Goal: Entertainment & Leisure: Consume media (video, audio)

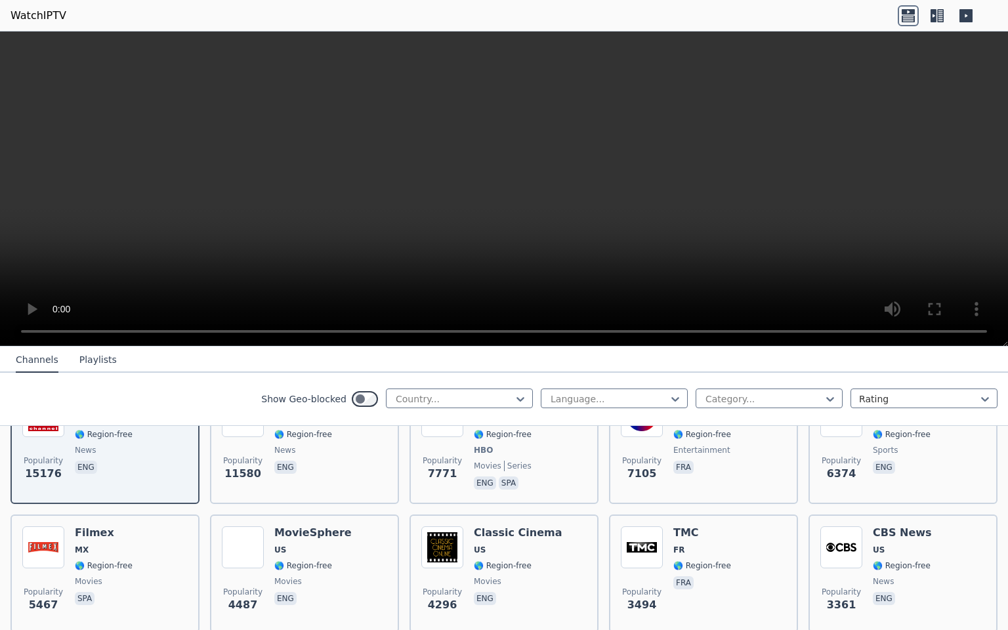
scroll to position [199, 0]
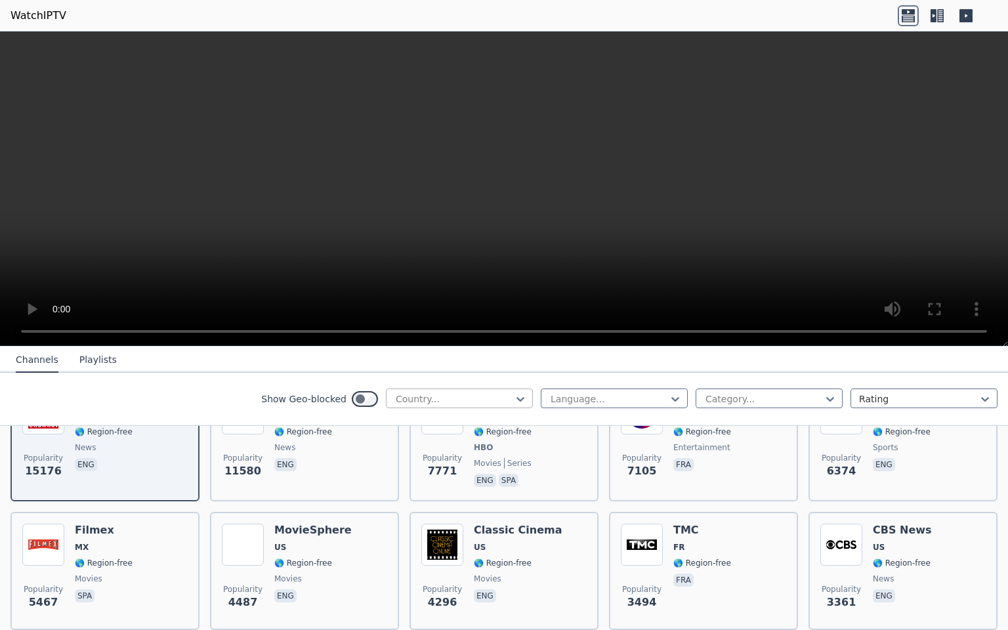
click at [423, 392] on div at bounding box center [453, 398] width 119 height 13
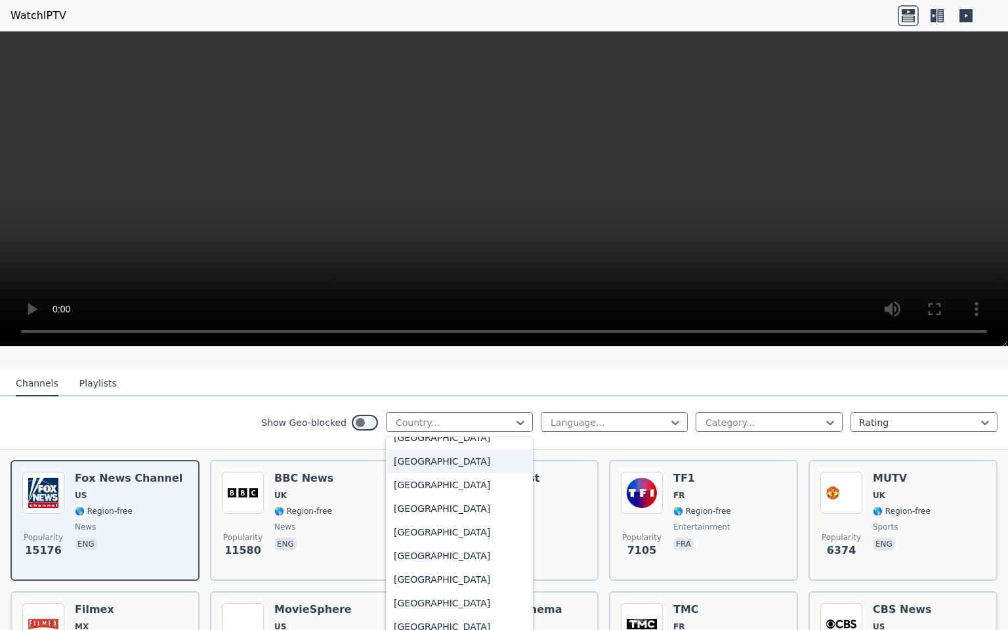
scroll to position [4375, 0]
click at [437, 572] on div "[GEOGRAPHIC_DATA]" at bounding box center [459, 578] width 147 height 24
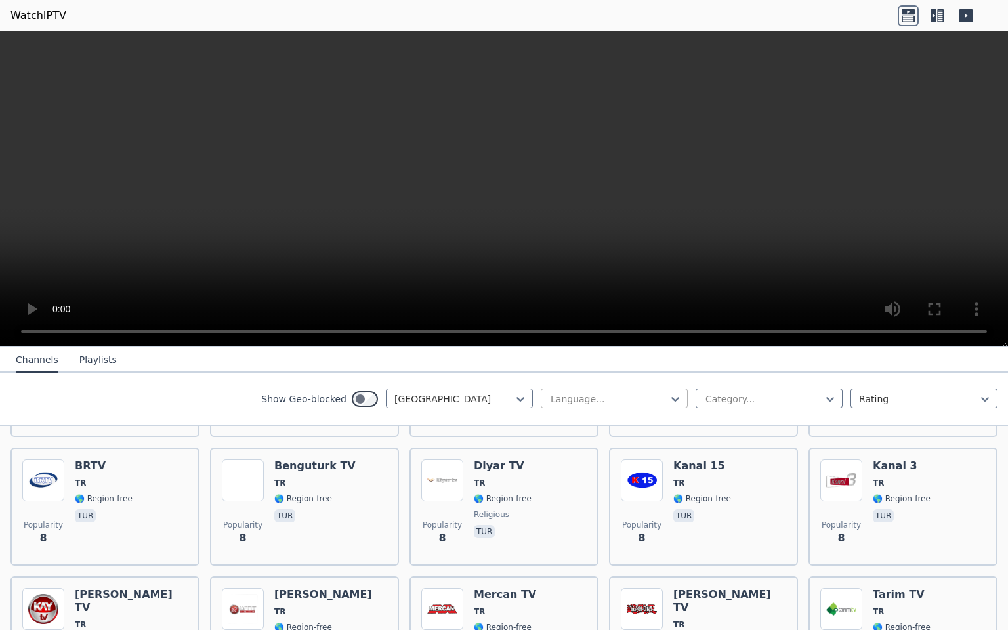
scroll to position [3868, 0]
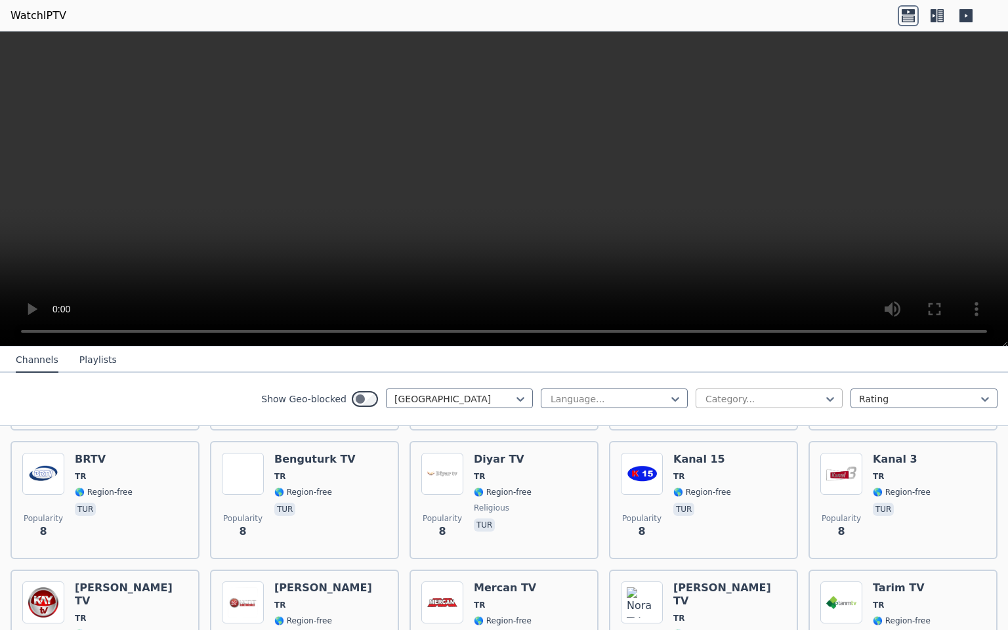
click at [802, 390] on div "Category..." at bounding box center [768, 398] width 147 height 20
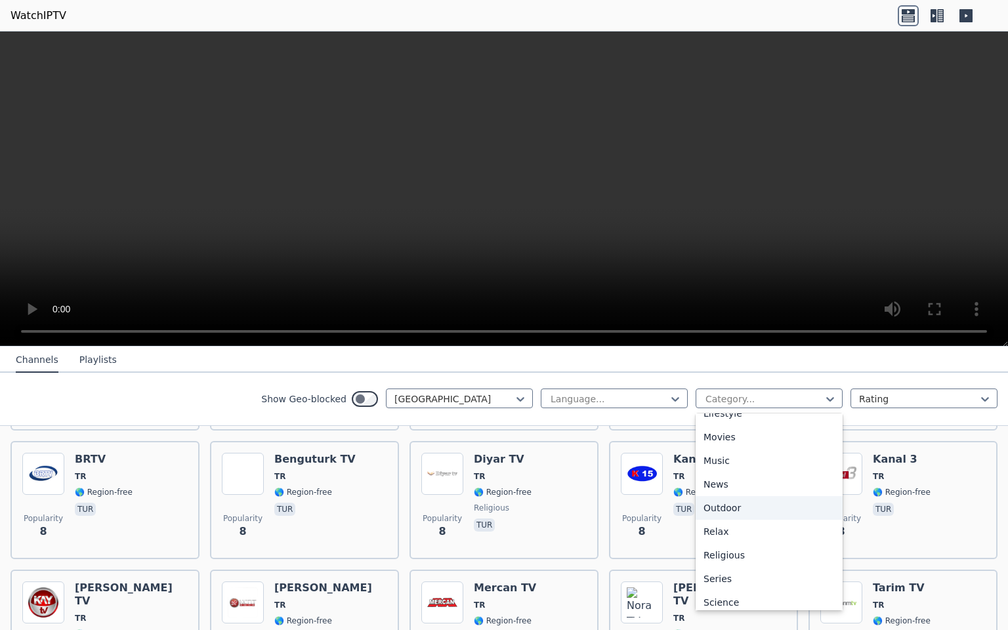
scroll to position [346, 0]
click at [651, 407] on div "Language..." at bounding box center [614, 398] width 147 height 20
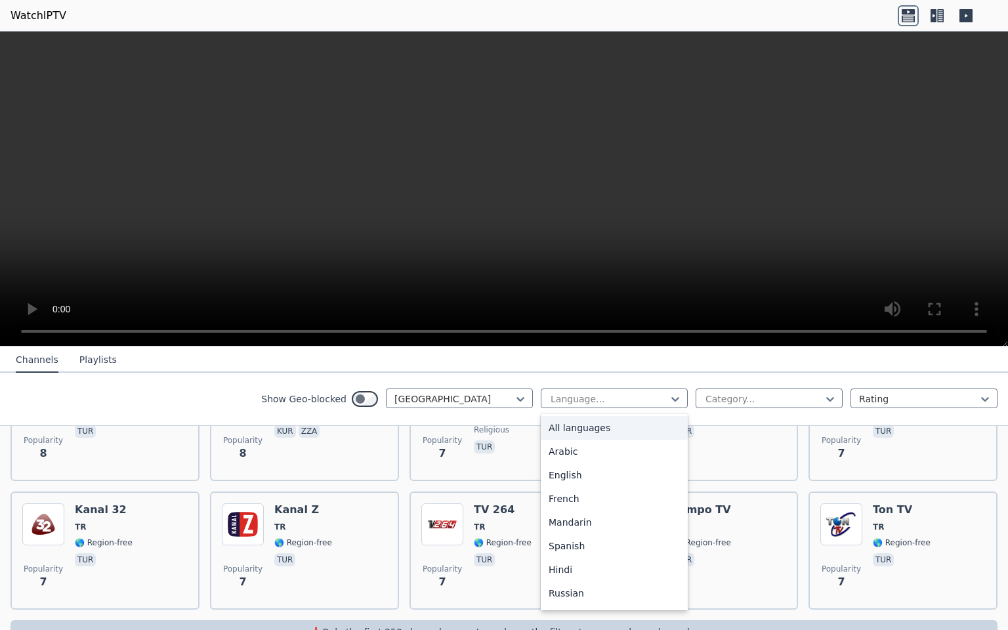
scroll to position [4220, 0]
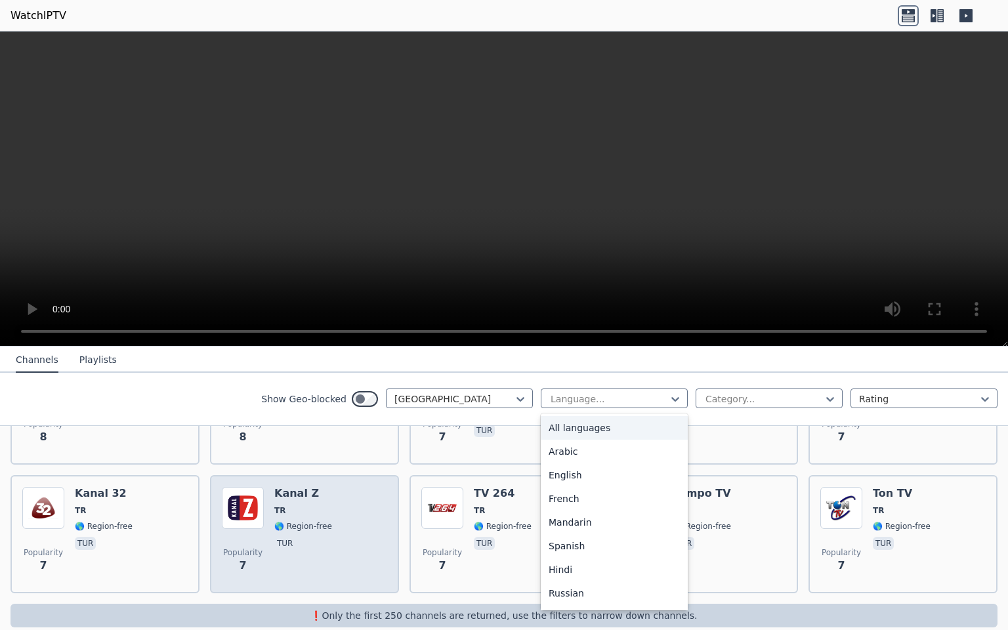
click at [232, 487] on img at bounding box center [243, 508] width 42 height 42
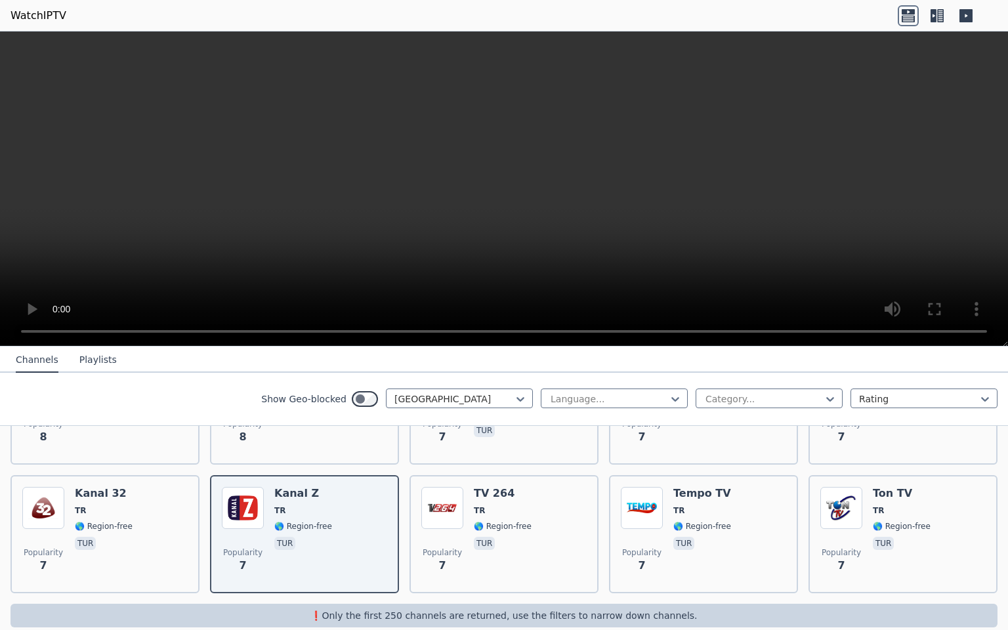
click at [134, 210] on video at bounding box center [504, 188] width 1008 height 315
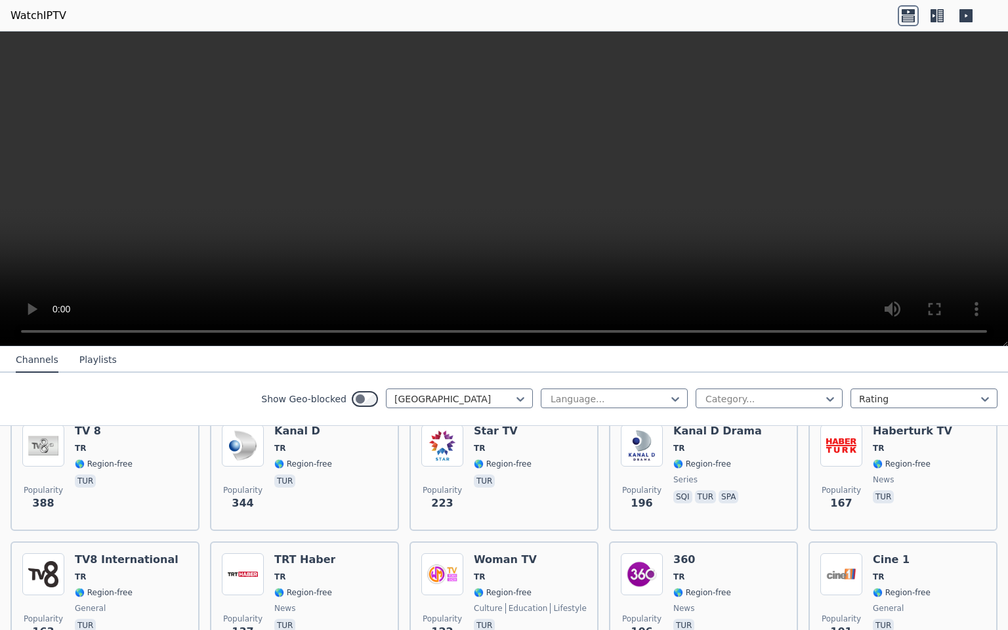
scroll to position [290, 0]
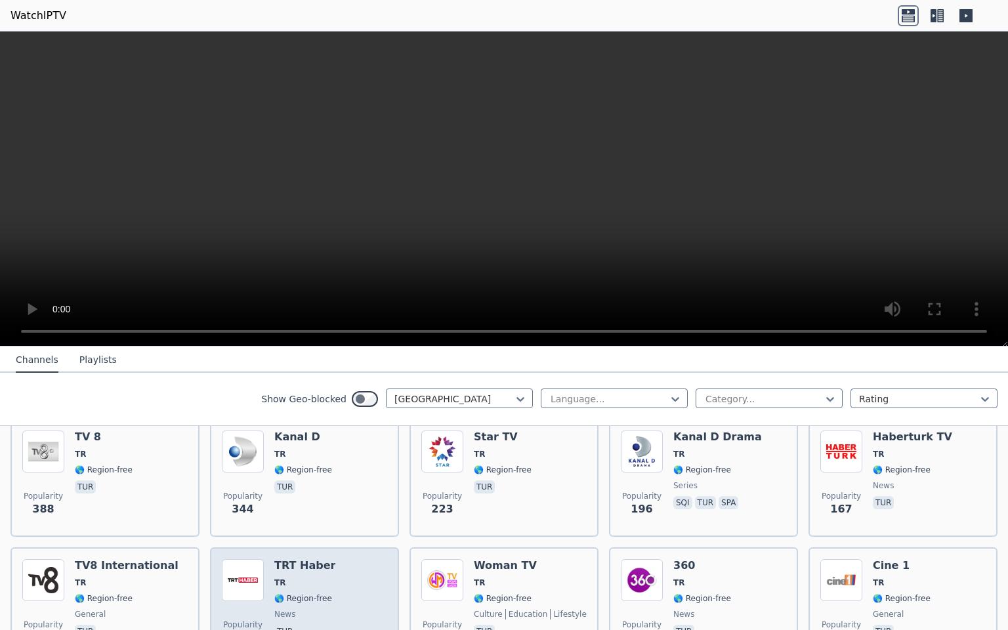
click at [290, 568] on h6 "TRT Haber" at bounding box center [304, 565] width 61 height 13
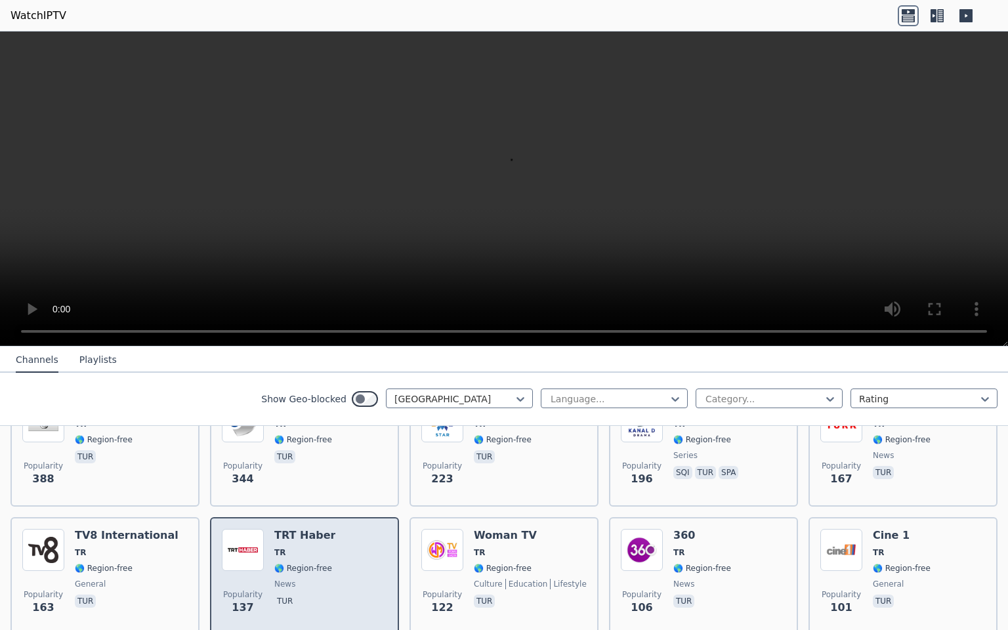
scroll to position [329, 0]
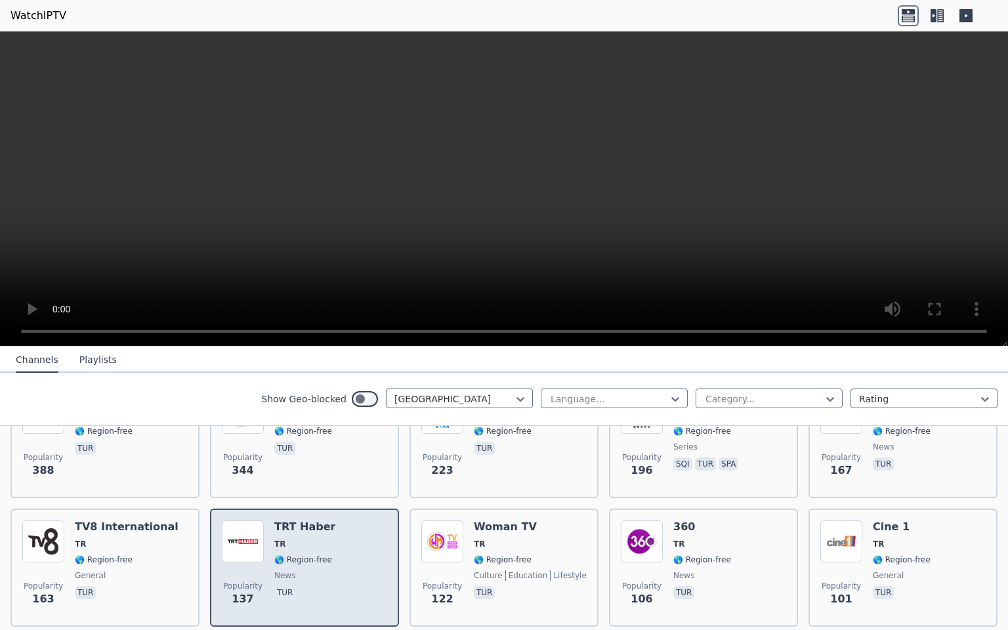
click at [290, 570] on span "news" at bounding box center [284, 575] width 21 height 10
click at [297, 527] on h6 "TRT Haber" at bounding box center [304, 526] width 61 height 13
click at [305, 531] on div "TRT [PERSON_NAME] 🌎 Region-free news tur" at bounding box center [304, 567] width 61 height 94
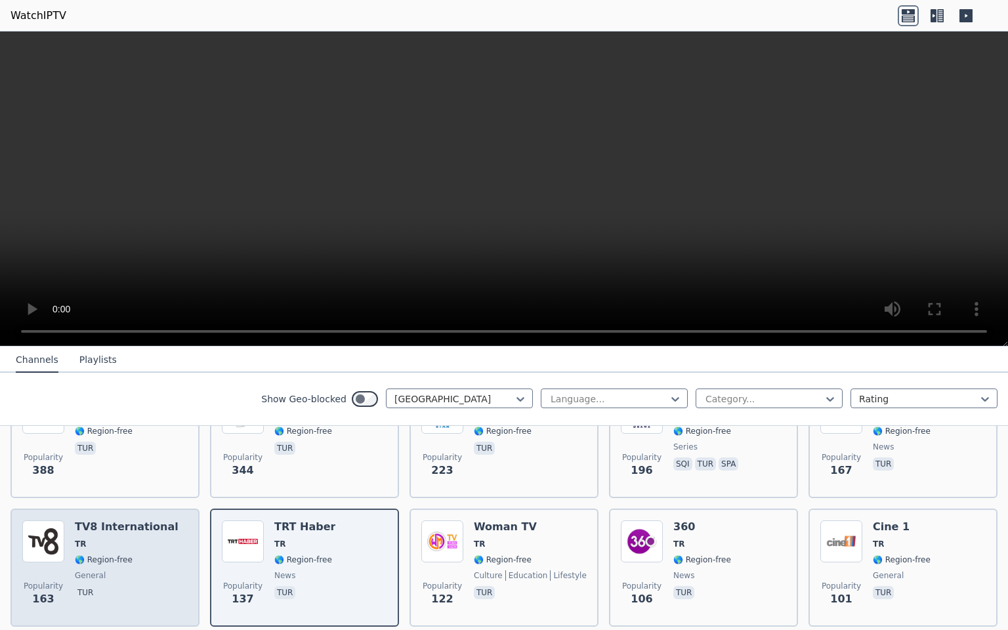
click at [120, 530] on h6 "TV8 International" at bounding box center [127, 526] width 104 height 13
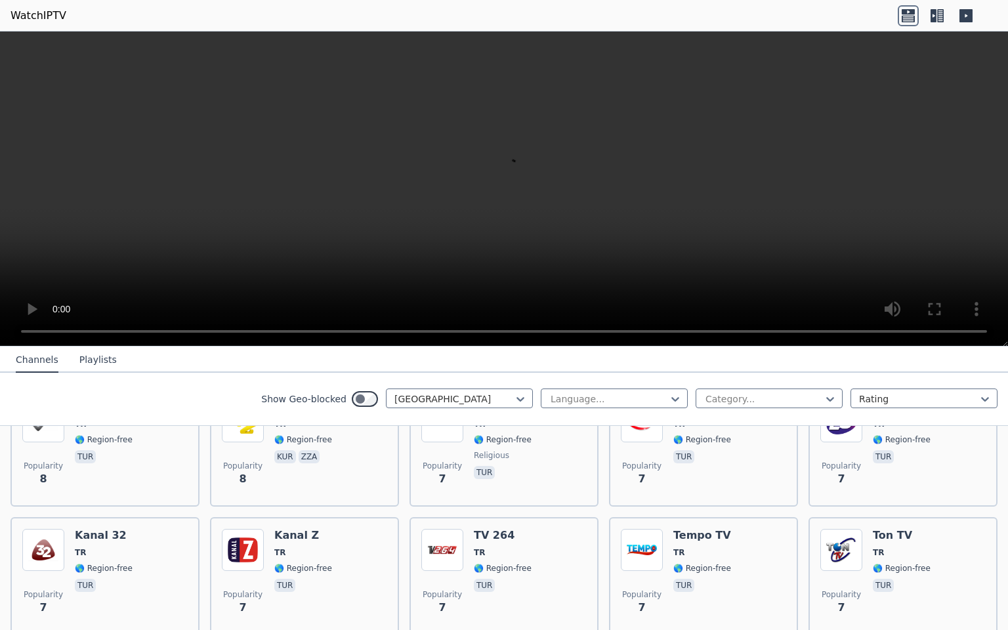
scroll to position [4220, 0]
